Goal: Answer question/provide support

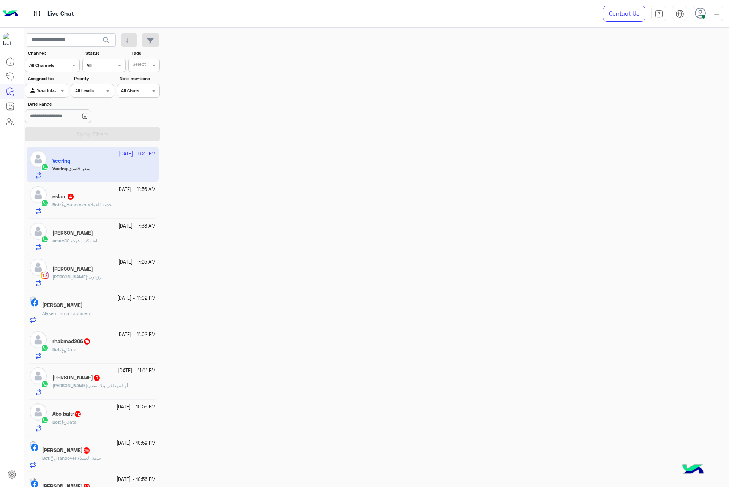
scroll to position [1258, 0]
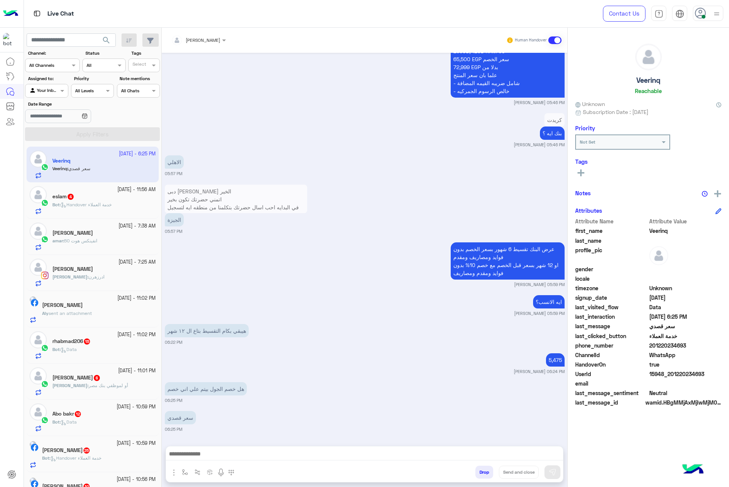
click at [189, 43] on div "[PERSON_NAME]" at bounding box center [203, 40] width 35 height 7
click at [223, 73] on div "Maha Awad" at bounding box center [208, 76] width 29 height 8
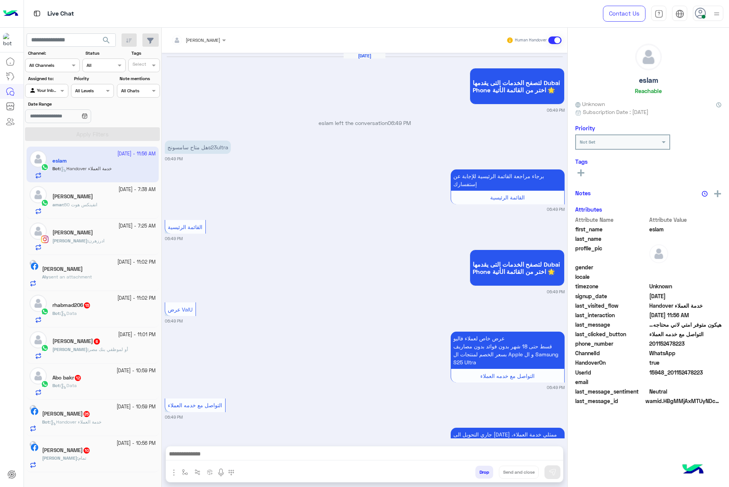
scroll to position [884, 0]
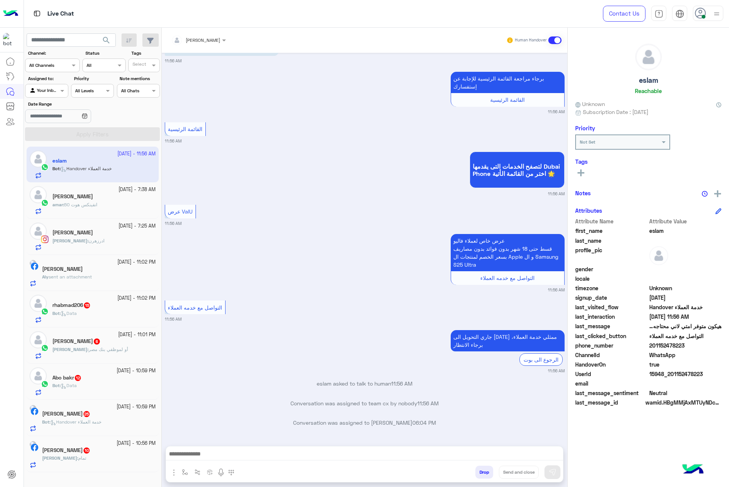
click at [699, 16] on icon at bounding box center [700, 13] width 11 height 11
click at [671, 95] on label "Busy" at bounding box center [675, 92] width 83 height 14
